Goal: Navigation & Orientation: Go to known website

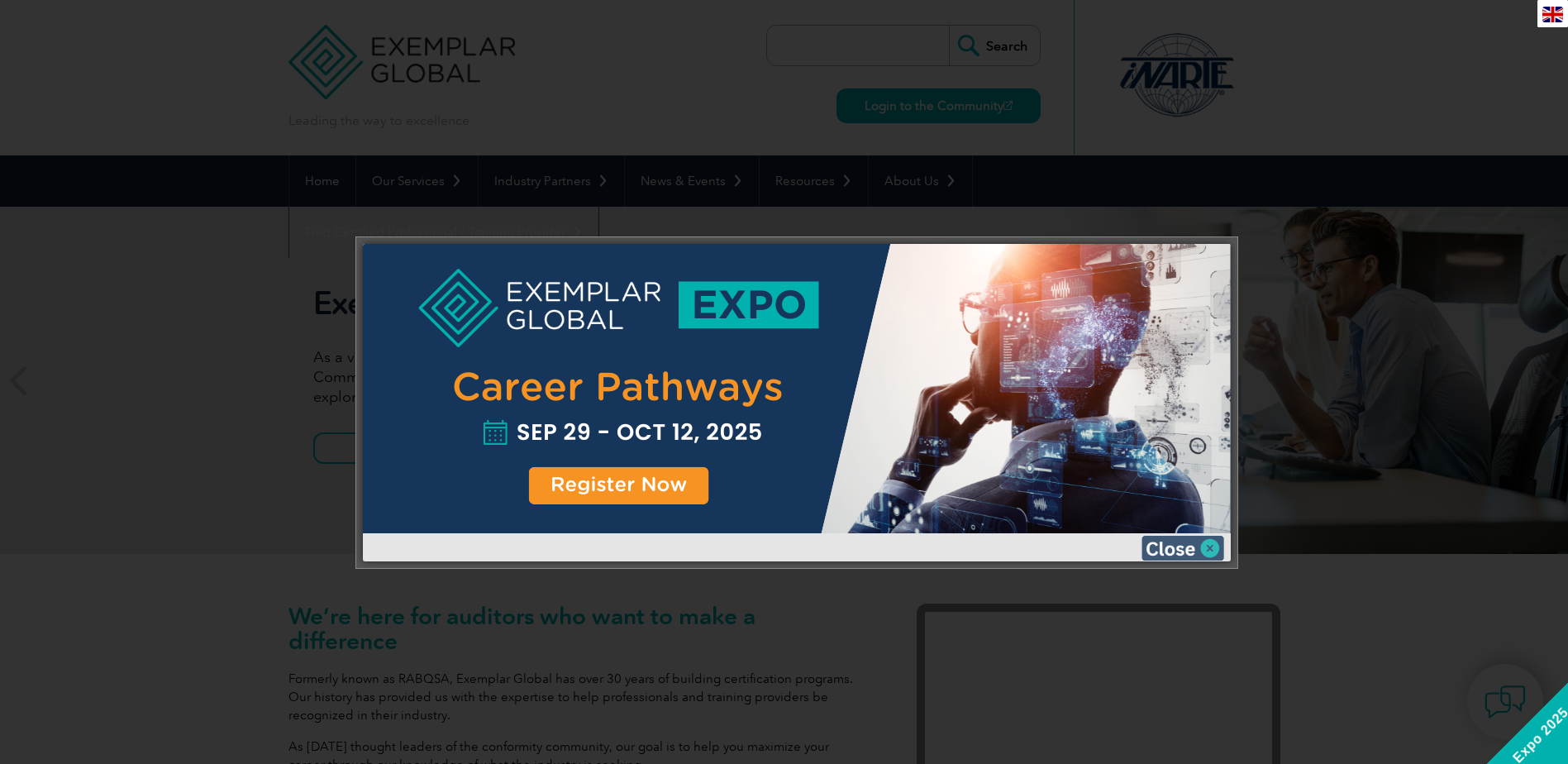
click at [1210, 546] on img at bounding box center [1183, 548] width 83 height 25
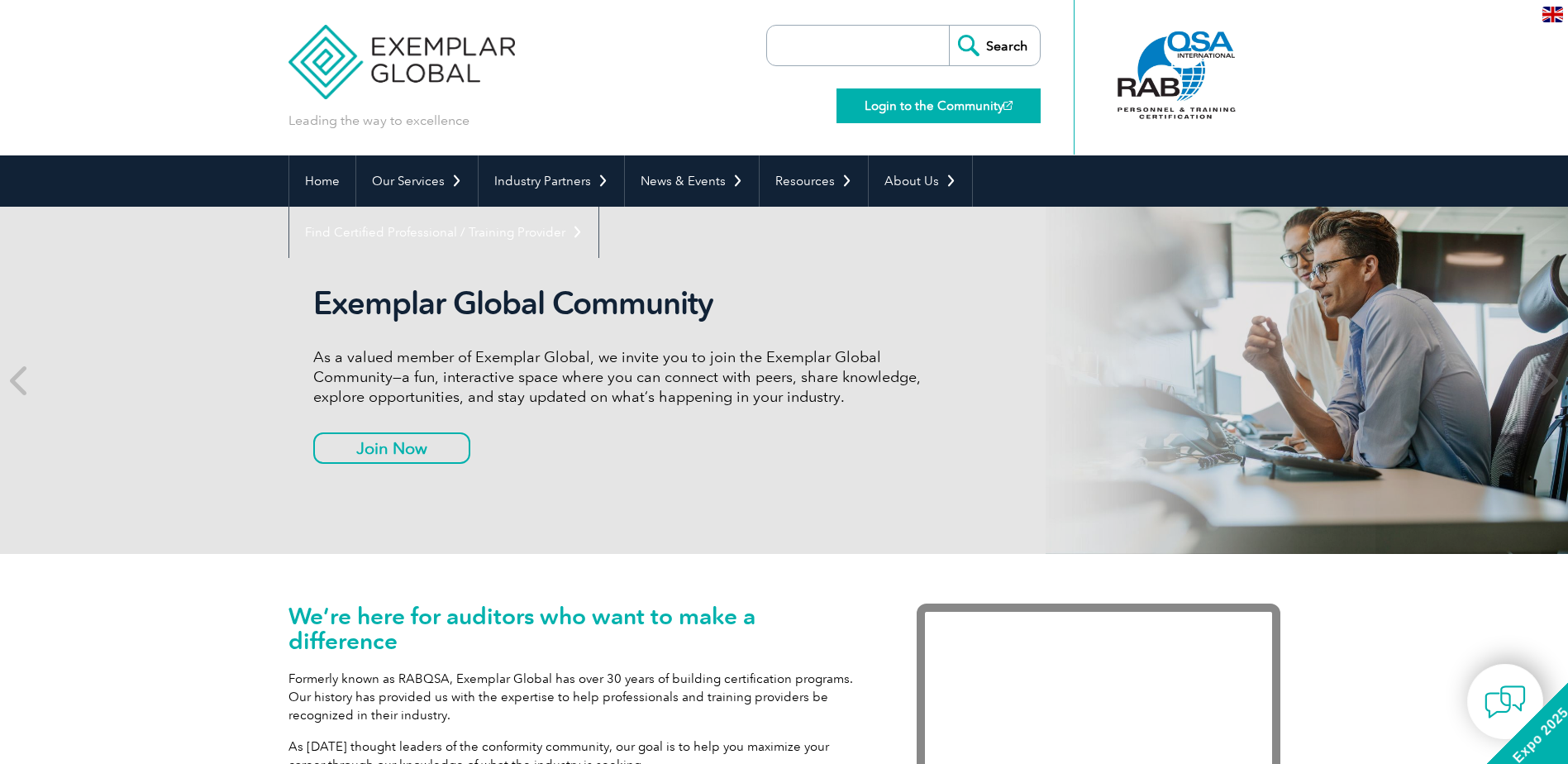
click at [939, 107] on link "Login to the Community" at bounding box center [939, 105] width 205 height 34
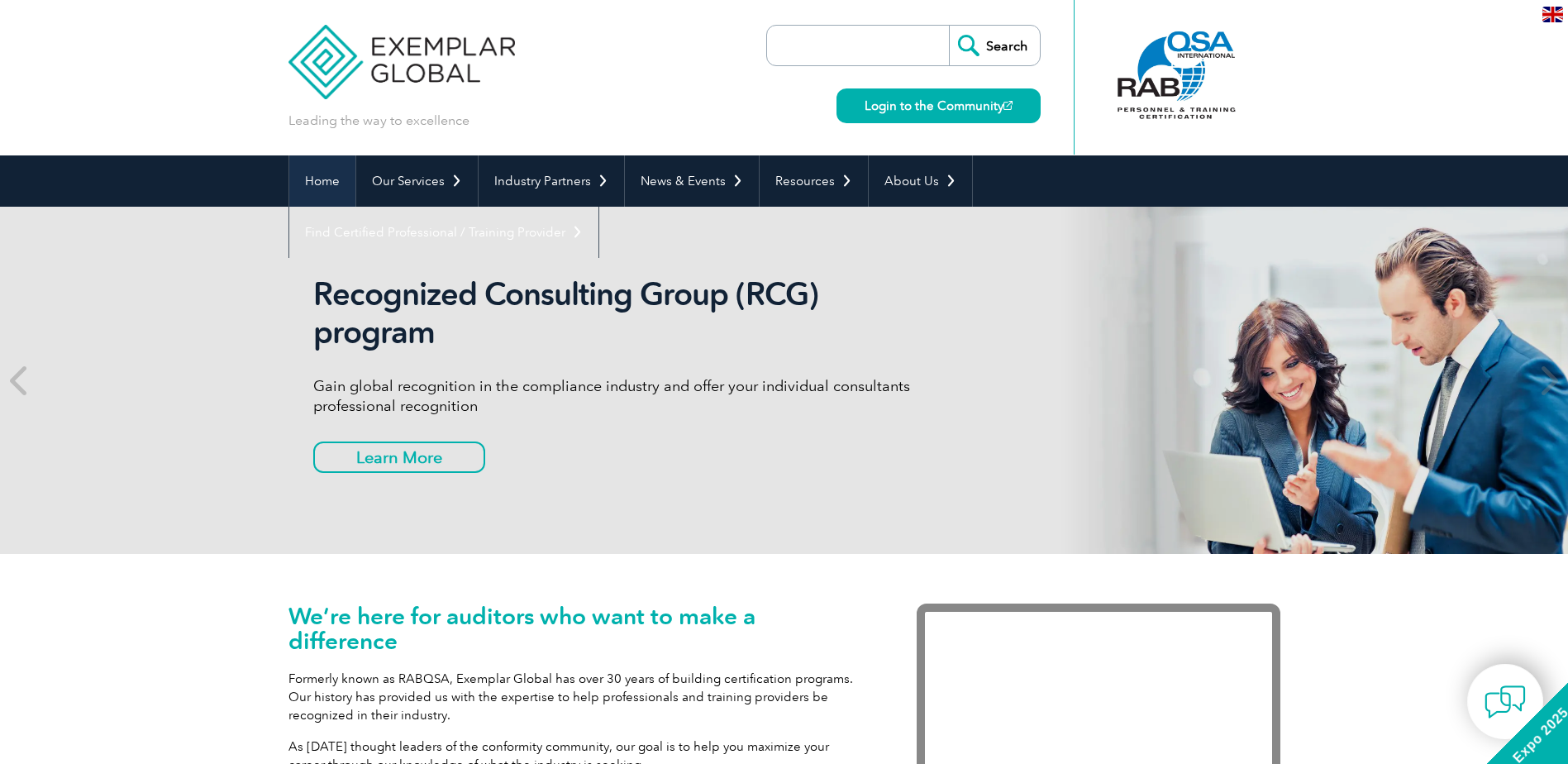
click at [330, 179] on link "Home" at bounding box center [322, 180] width 66 height 51
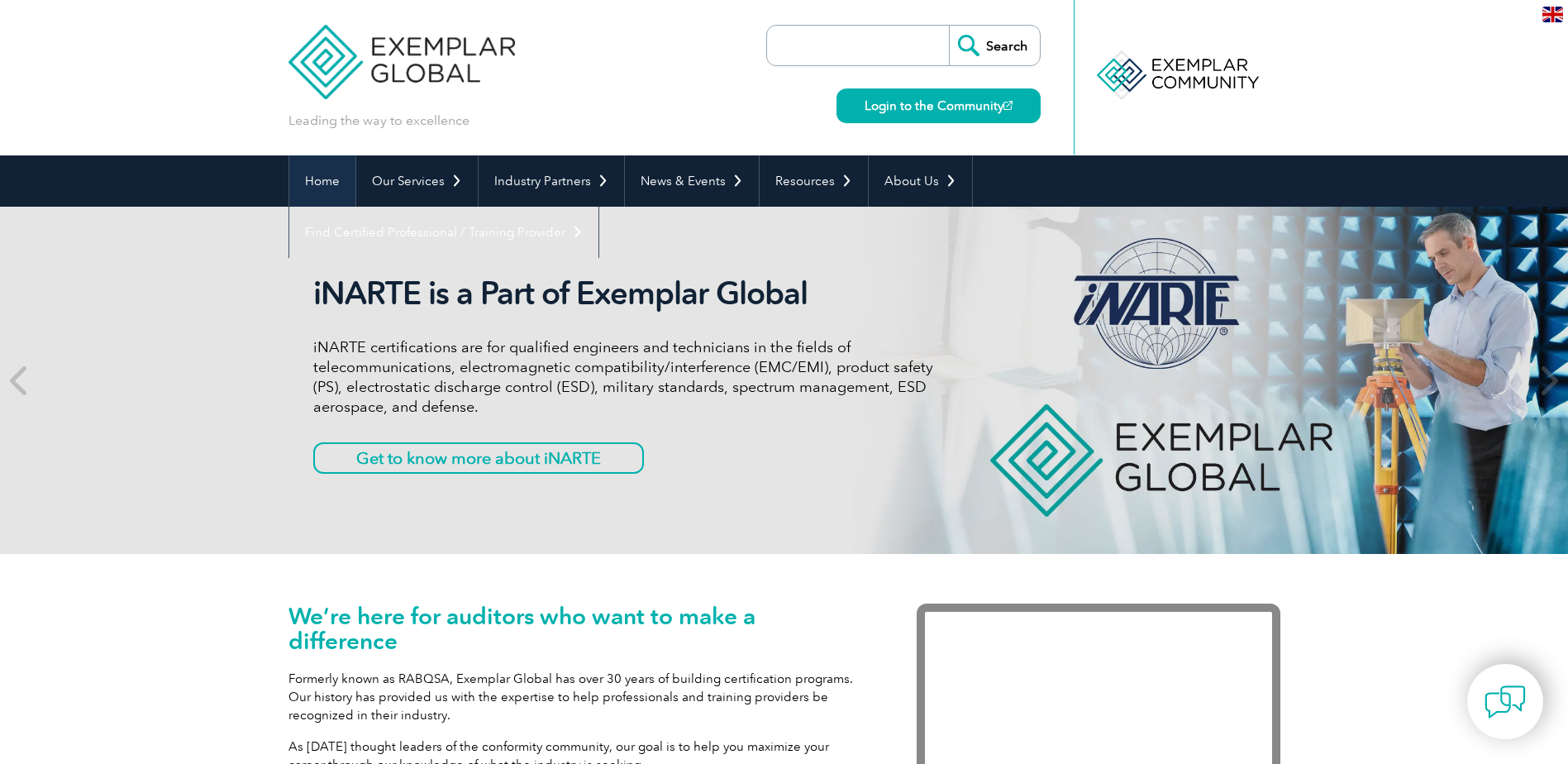
click at [320, 178] on link "Home" at bounding box center [322, 180] width 66 height 51
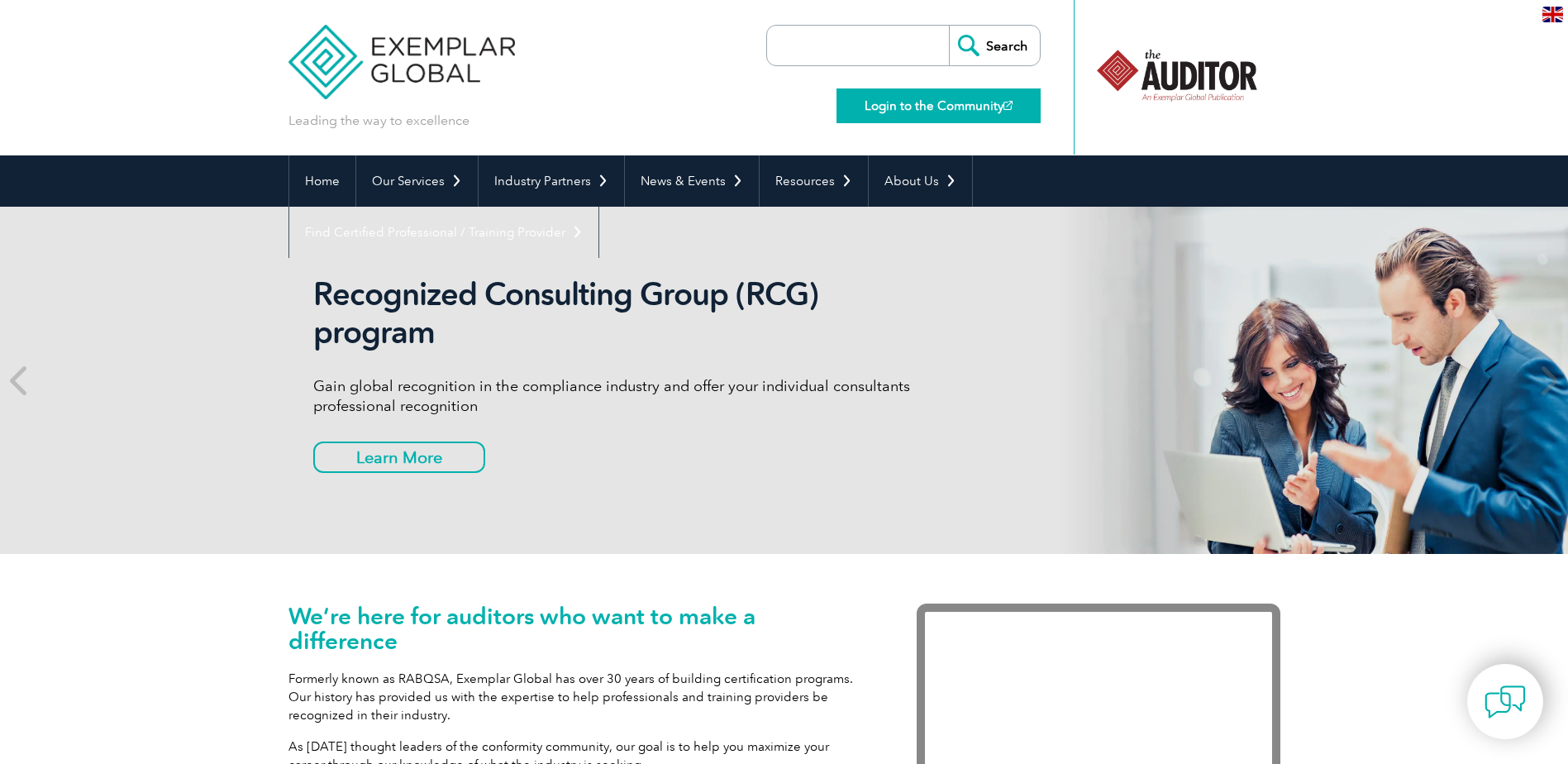
click at [959, 107] on link "Login to the Community" at bounding box center [939, 105] width 205 height 34
